Goal: Information Seeking & Learning: Learn about a topic

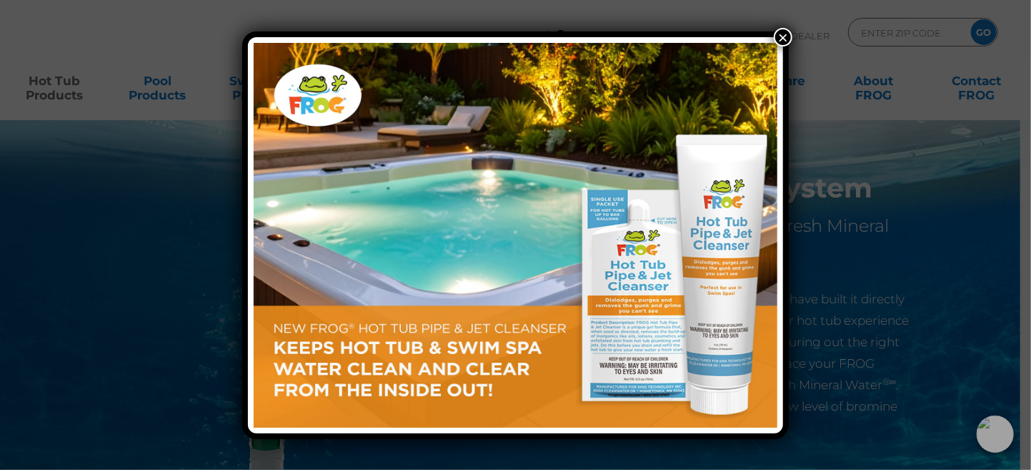
click at [796, 45] on div "×" at bounding box center [515, 235] width 1031 height 470
click at [777, 35] on button "×" at bounding box center [783, 37] width 19 height 19
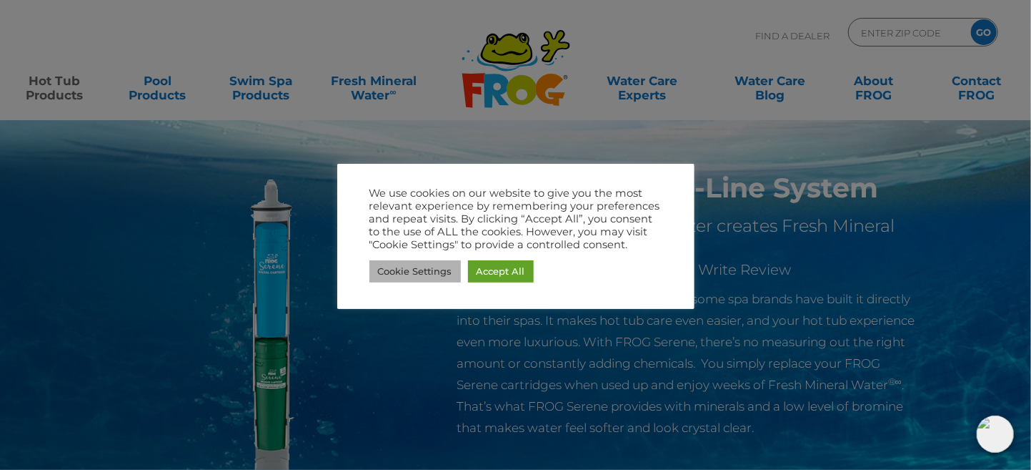
click at [442, 268] on link "Cookie Settings" at bounding box center [415, 271] width 91 height 22
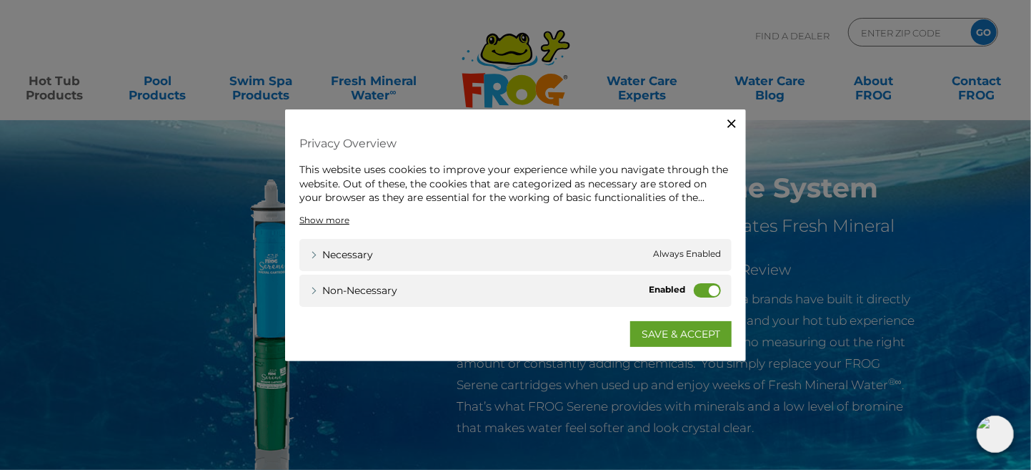
click at [699, 289] on label "Non-necessary" at bounding box center [707, 289] width 27 height 14
click at [0, 0] on input "Non-necessary" at bounding box center [0, 0] width 0 height 0
click at [680, 332] on link "SAVE & ACCEPT" at bounding box center [680, 333] width 101 height 26
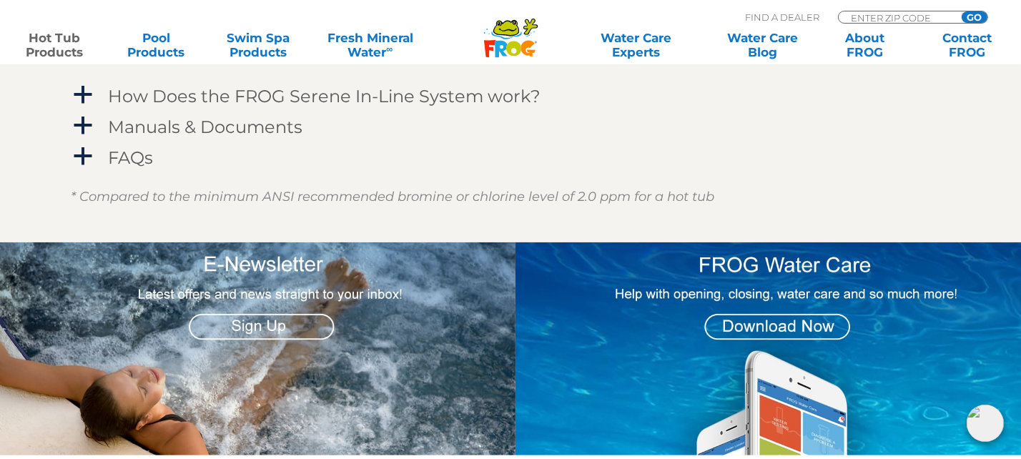
scroll to position [1334, 0]
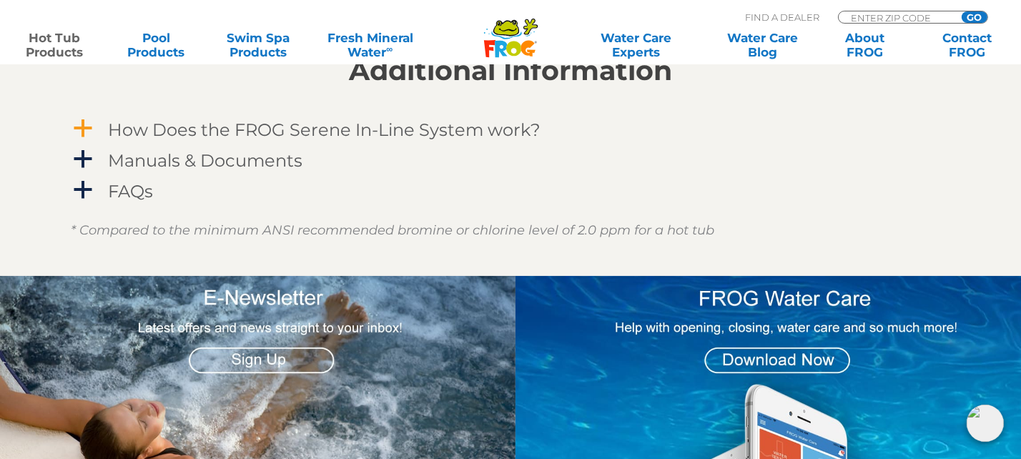
click at [325, 137] on h4 "How Does the FROG Serene In-Line System work?" at bounding box center [324, 129] width 432 height 19
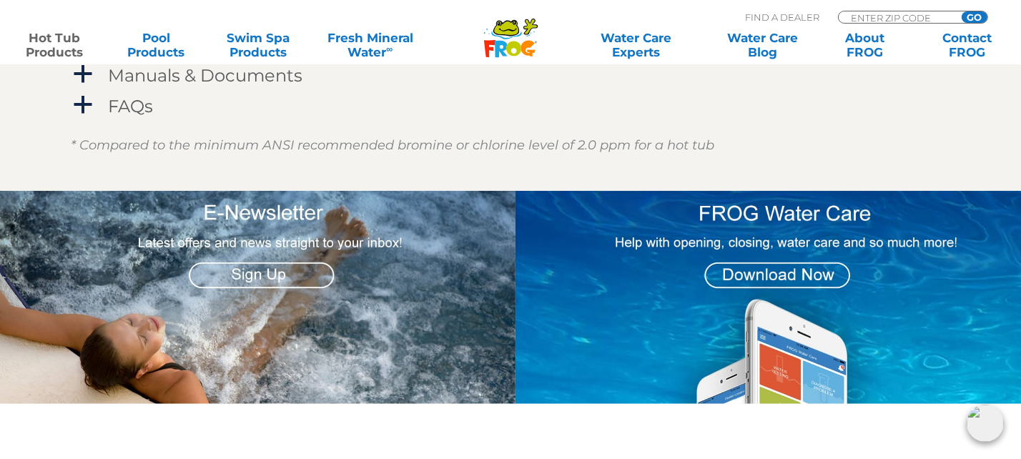
scroll to position [1501, 0]
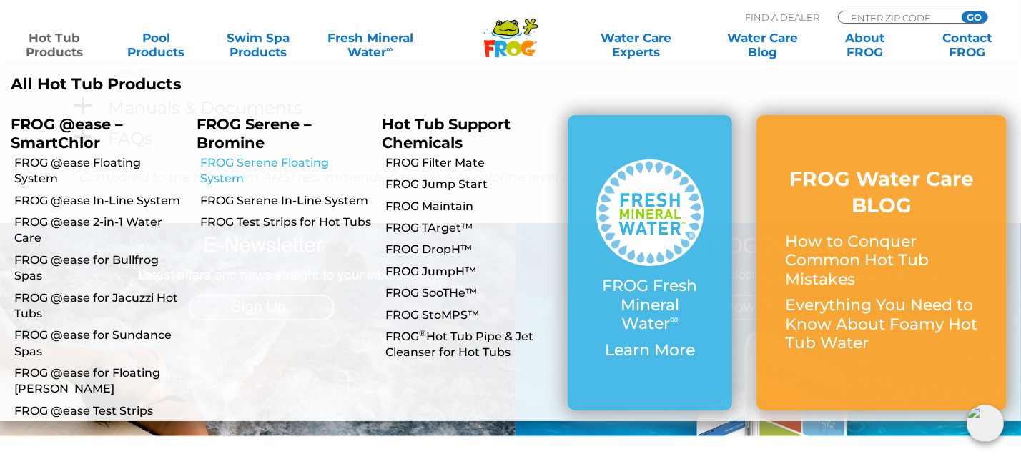
click at [249, 164] on link "FROG Serene Floating System" at bounding box center [286, 171] width 172 height 32
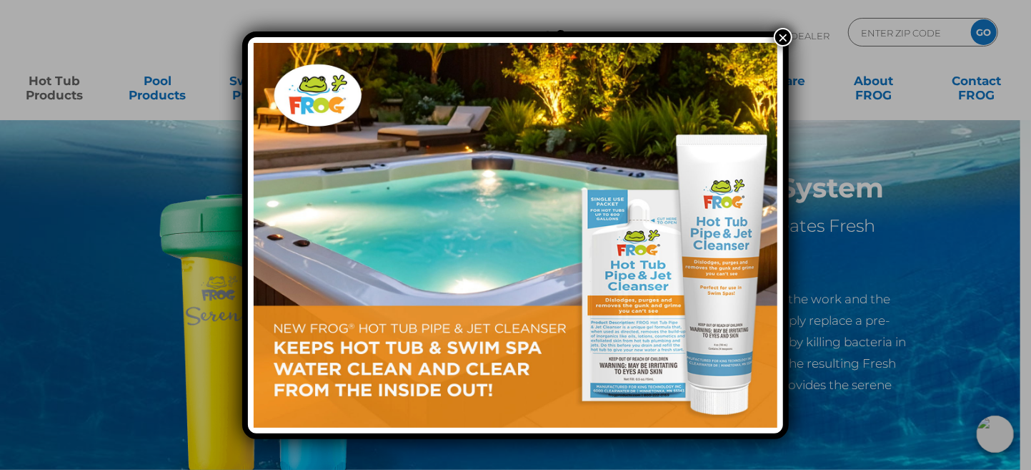
click at [780, 38] on button "×" at bounding box center [783, 37] width 19 height 19
